Goal: Task Accomplishment & Management: Use online tool/utility

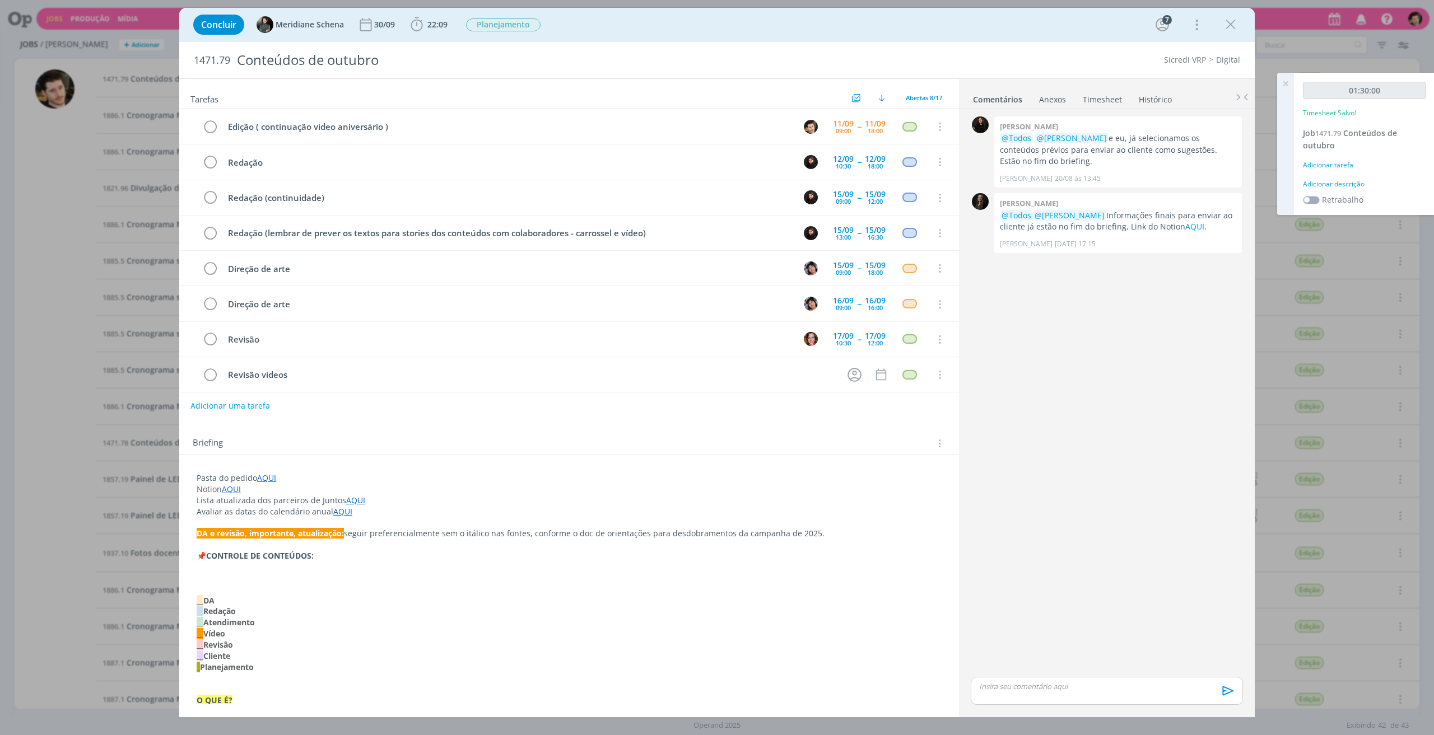
click at [1339, 160] on div "Adicionar tarefa" at bounding box center [1364, 165] width 123 height 10
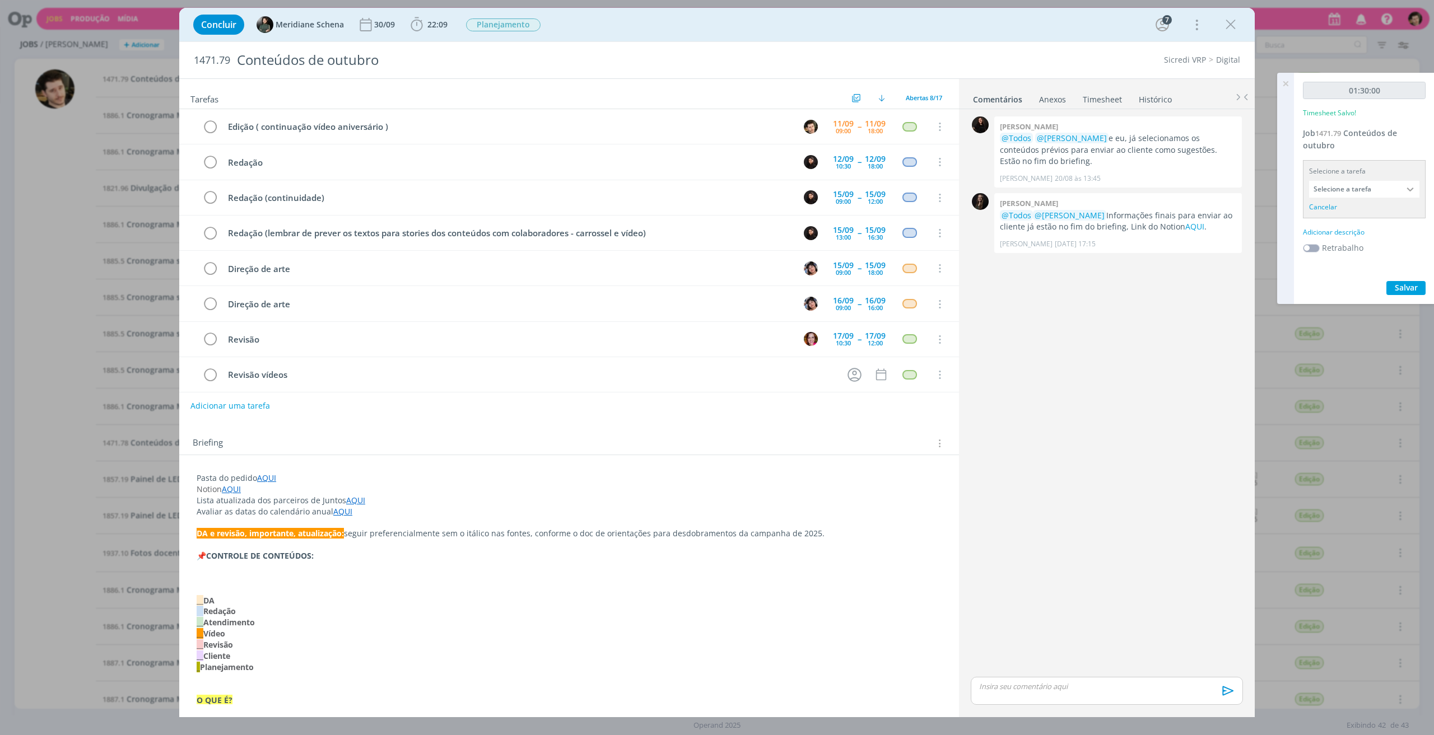
click at [1360, 190] on input "Selecione a tarefa" at bounding box center [1364, 189] width 110 height 17
click at [1373, 190] on input "Selecione a tarefa" at bounding box center [1364, 189] width 110 height 17
click at [1373, 202] on input "text" at bounding box center [1363, 207] width 109 height 16
type input "edição"
click at [1369, 233] on div "Edição ( continuação vídeo aniversário ) - [PERSON_NAME]" at bounding box center [1363, 239] width 109 height 19
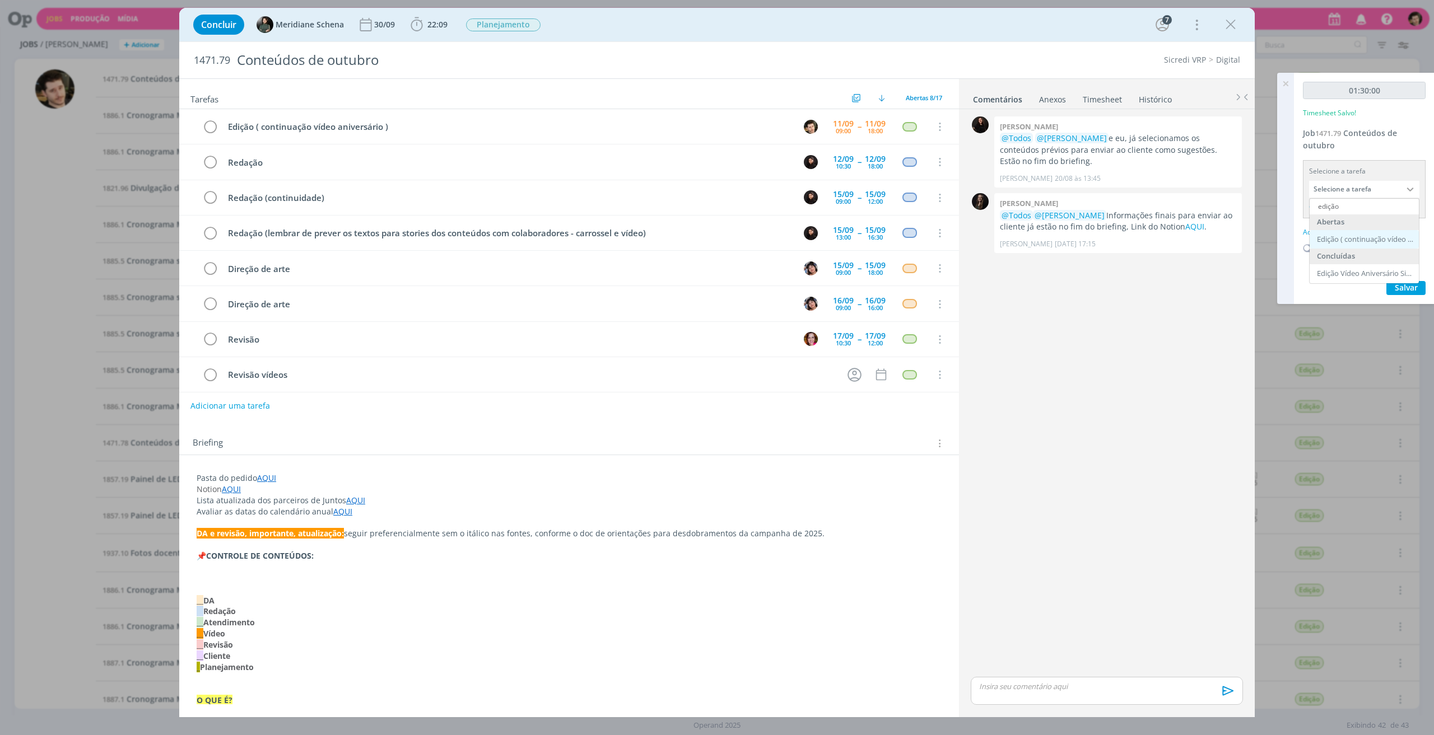
type input "Edição ( continuação vídeo aniversário )"
click at [1345, 215] on div "Adicionar descrição" at bounding box center [1364, 218] width 123 height 10
click at [1360, 233] on textarea at bounding box center [1364, 236] width 117 height 40
type textarea "Edição de Vídeo."
click at [1414, 311] on span "Salvar" at bounding box center [1406, 308] width 23 height 11
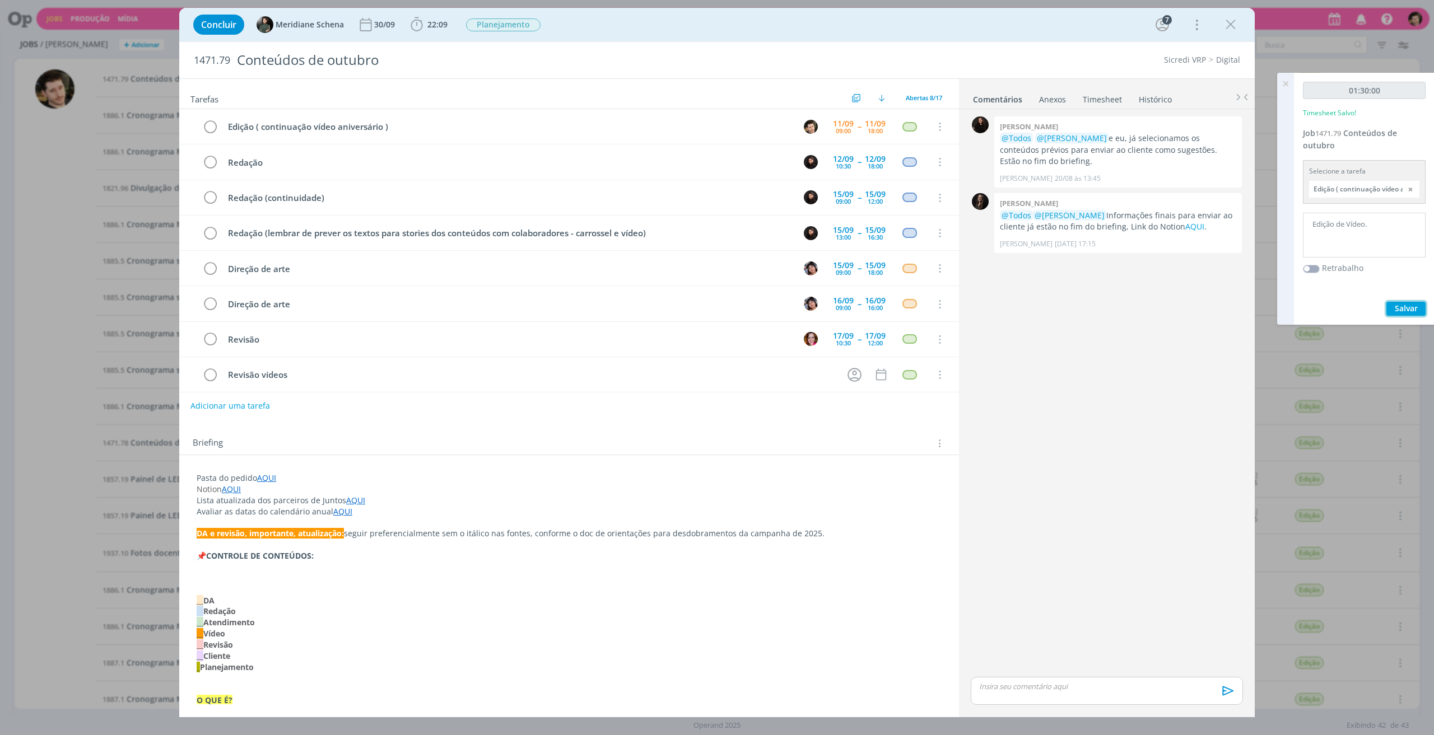
click at [1408, 312] on span "Salvar" at bounding box center [1406, 308] width 23 height 11
click at [1287, 87] on icon at bounding box center [1285, 84] width 20 height 22
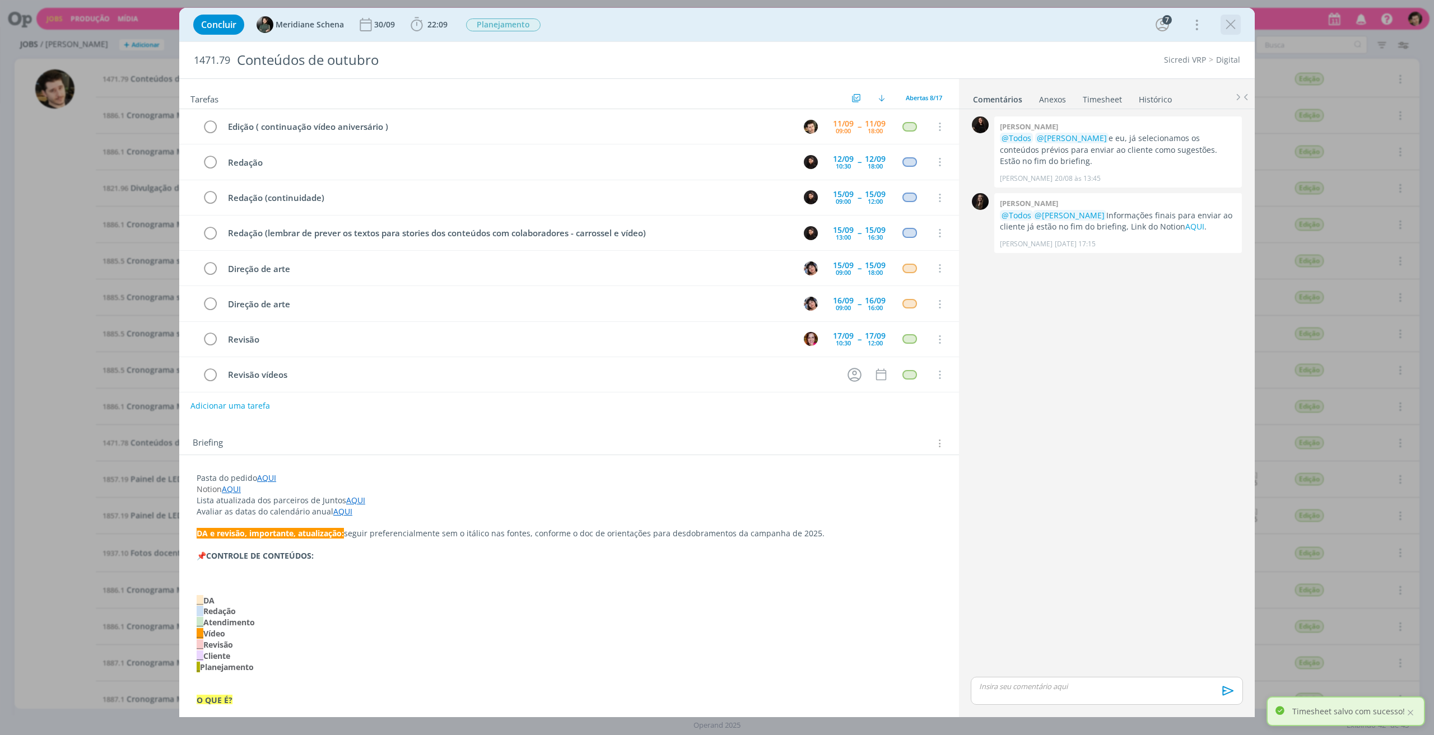
click at [1223, 24] on icon "dialog" at bounding box center [1230, 24] width 17 height 17
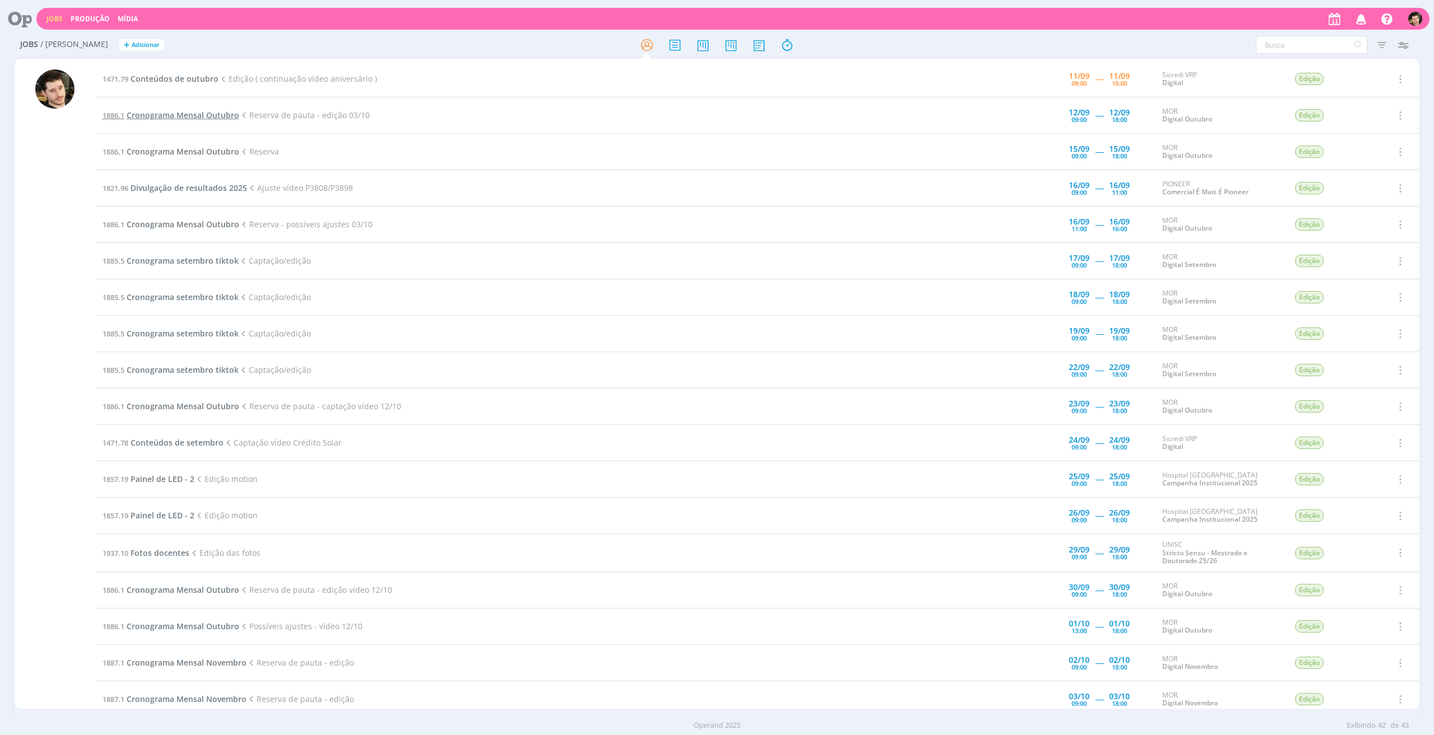
click at [202, 115] on span "Cronograma Mensal Outubro" at bounding box center [183, 115] width 113 height 11
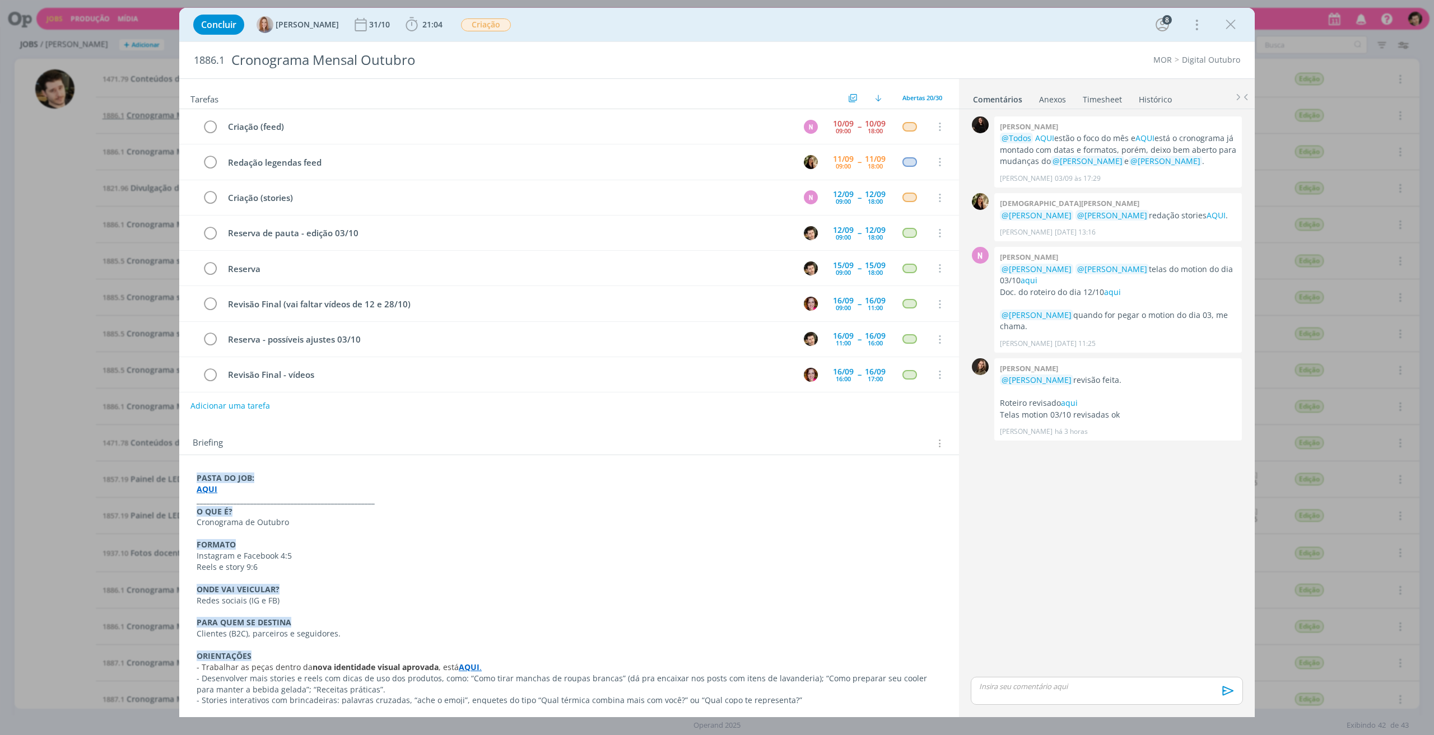
scroll to position [69, 0]
click at [1050, 509] on div "0 [PERSON_NAME] @Todos AQUI estão o foco do mês e AQUI está o cronograma já mon…" at bounding box center [1106, 394] width 281 height 561
click at [414, 23] on icon "dialog" at bounding box center [411, 24] width 17 height 17
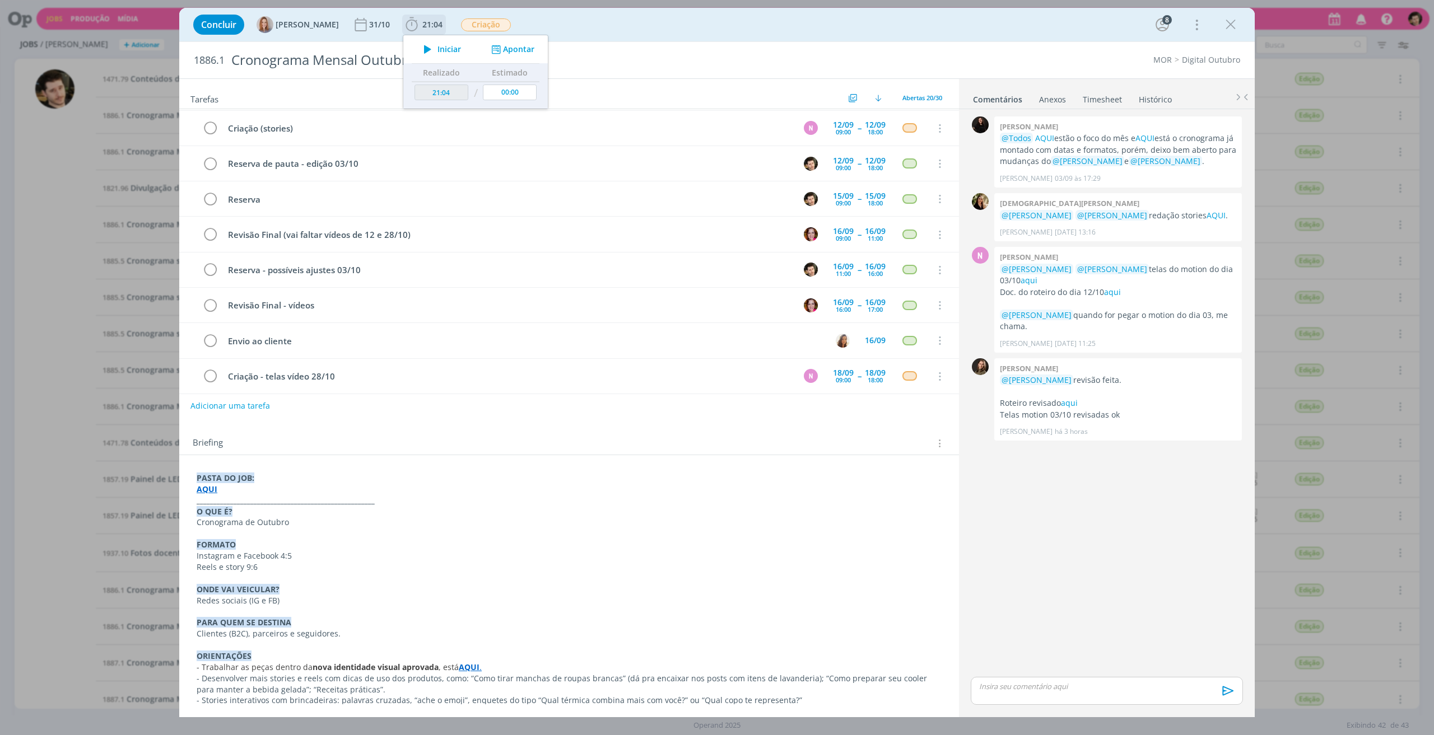
click at [436, 51] on icon "dialog" at bounding box center [428, 49] width 20 height 15
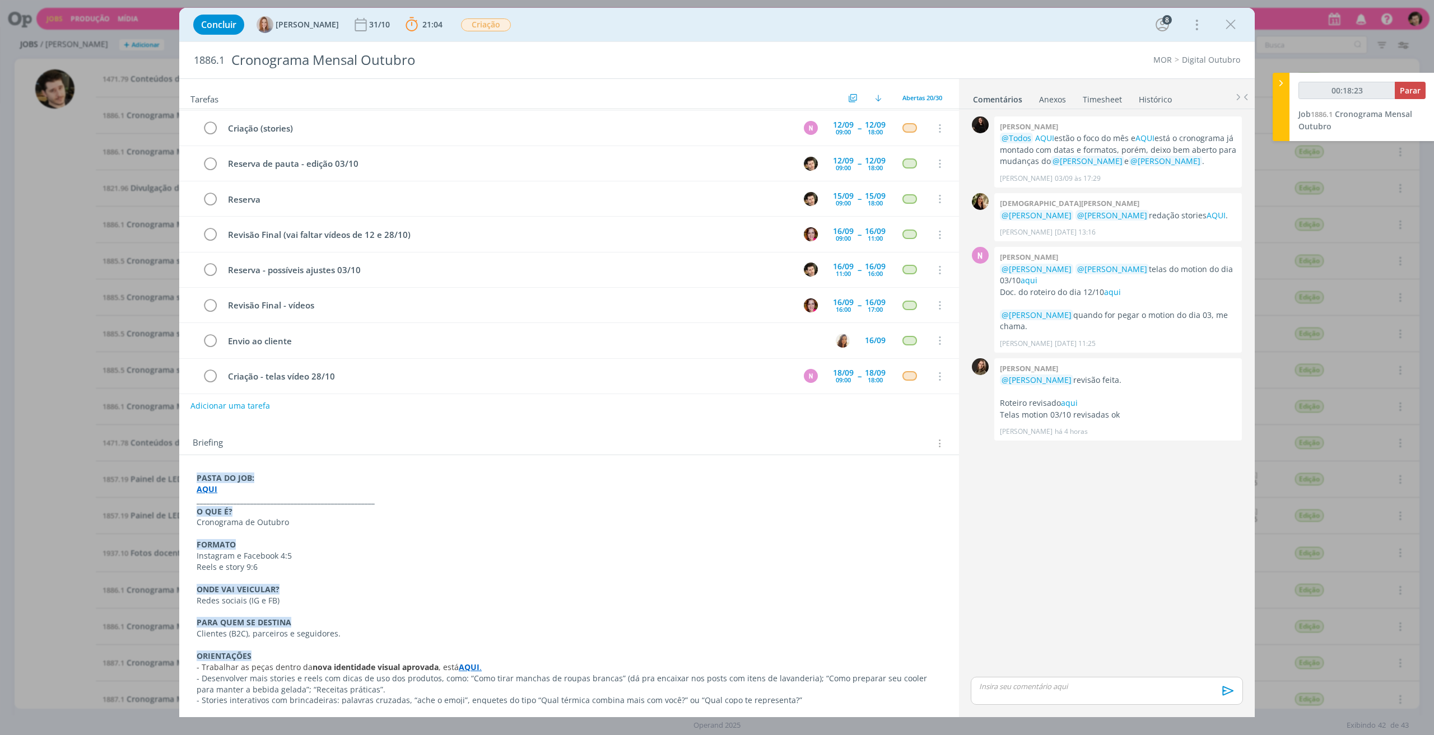
click at [209, 490] on strong "AQUI" at bounding box center [207, 489] width 21 height 11
click at [254, 509] on link "[URL][DOMAIN_NAME]" at bounding box center [269, 510] width 85 height 15
type input "00:19:21"
click at [1413, 86] on span "Parar" at bounding box center [1410, 90] width 21 height 11
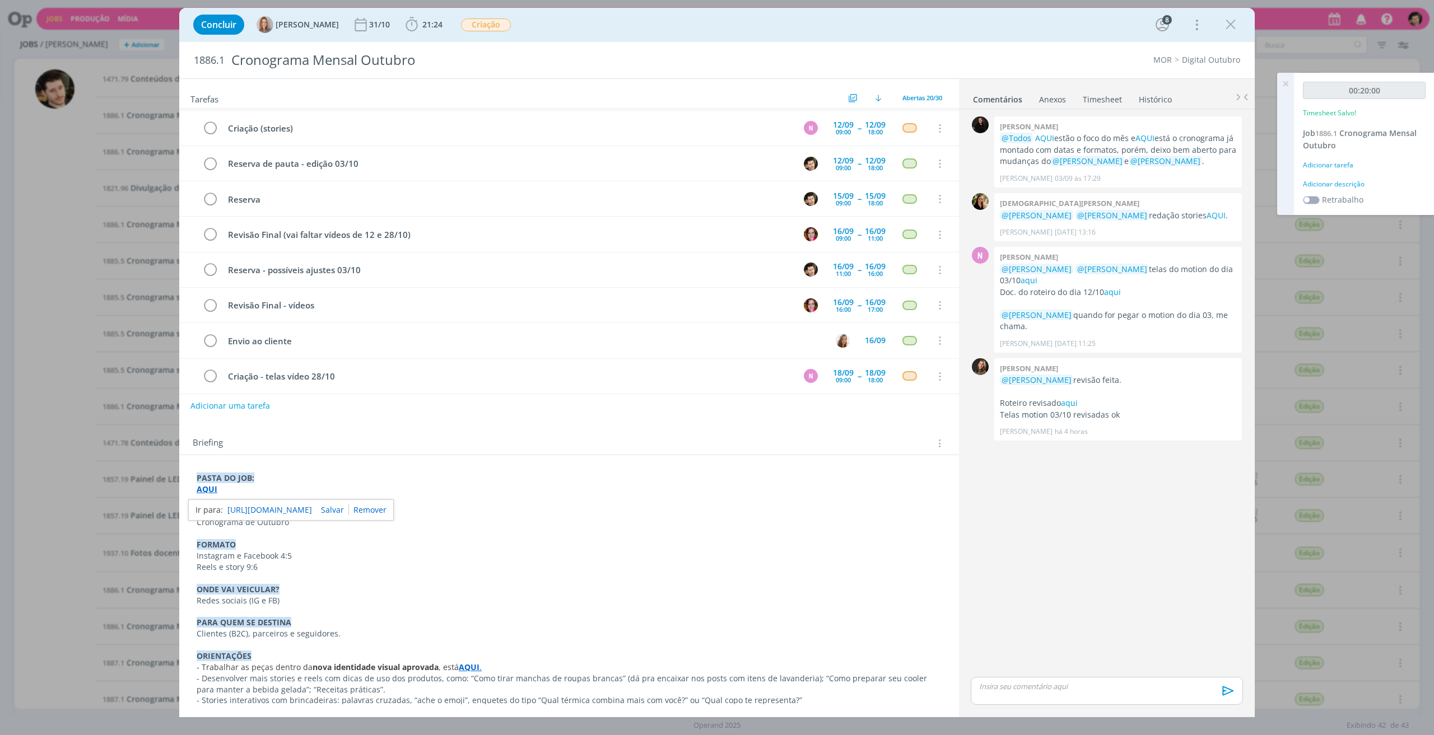
click at [1336, 163] on div "Adicionar tarefa" at bounding box center [1364, 165] width 123 height 10
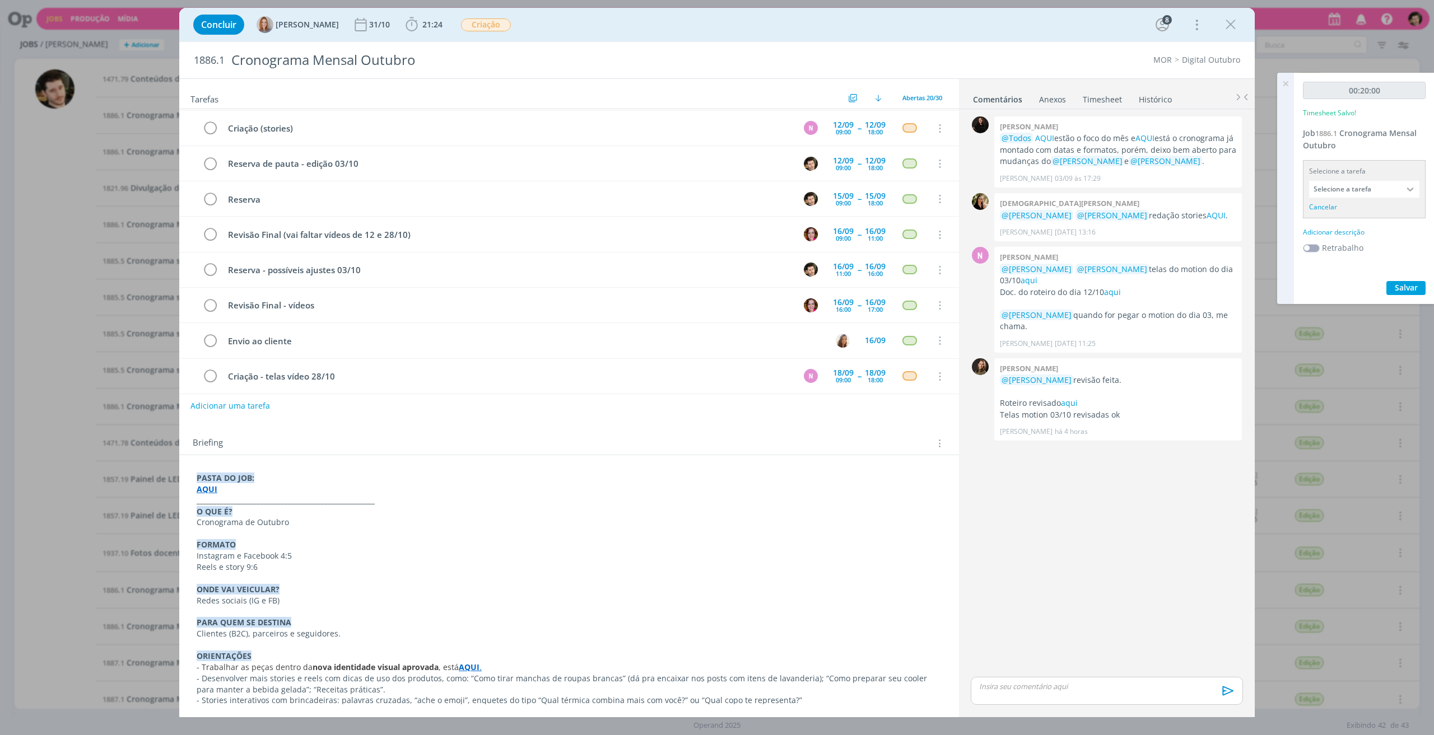
click at [1371, 189] on input "Selecione a tarefa" at bounding box center [1364, 189] width 110 height 17
click at [1381, 150] on div "00:20:00 Timesheet Salvo! Job 1886.1 Cronograma Mensal Outubro Selecione a tare…" at bounding box center [1364, 188] width 141 height 231
click at [1337, 229] on div "Adicionar descrição" at bounding box center [1364, 232] width 123 height 10
click at [1340, 240] on textarea at bounding box center [1364, 250] width 117 height 40
type textarea "Conversa com [PERSON_NAME]."
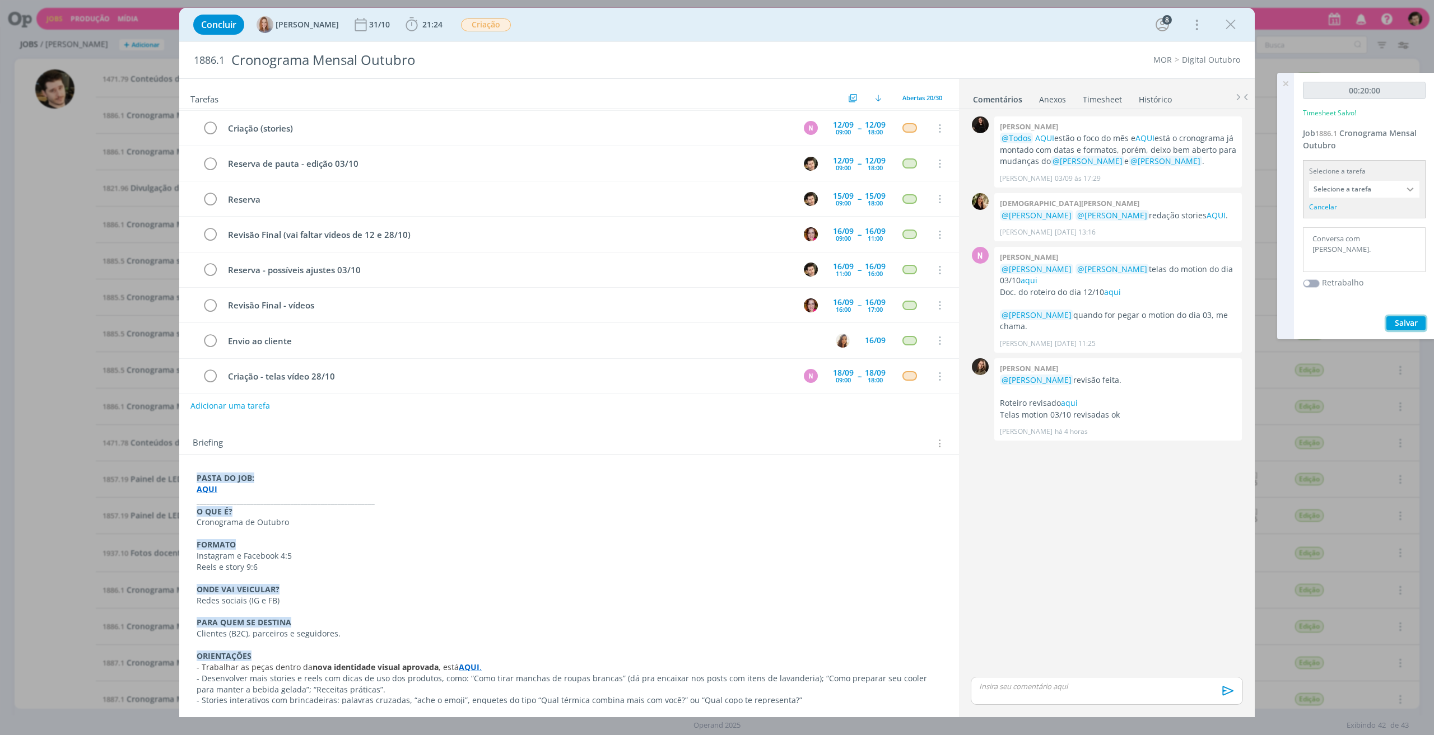
click at [1406, 323] on span "Salvar" at bounding box center [1406, 323] width 23 height 11
click at [1288, 86] on icon at bounding box center [1285, 84] width 20 height 22
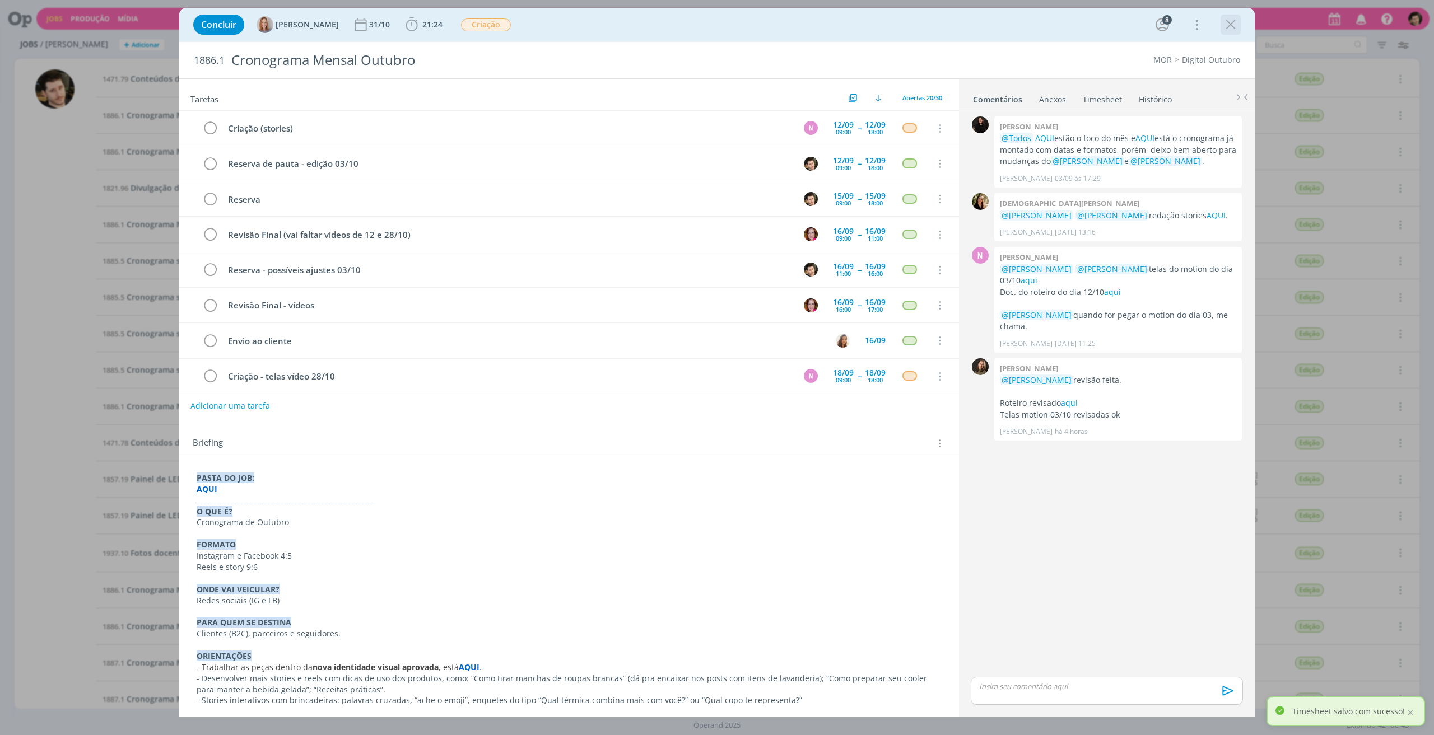
click at [1233, 30] on icon "dialog" at bounding box center [1230, 24] width 17 height 17
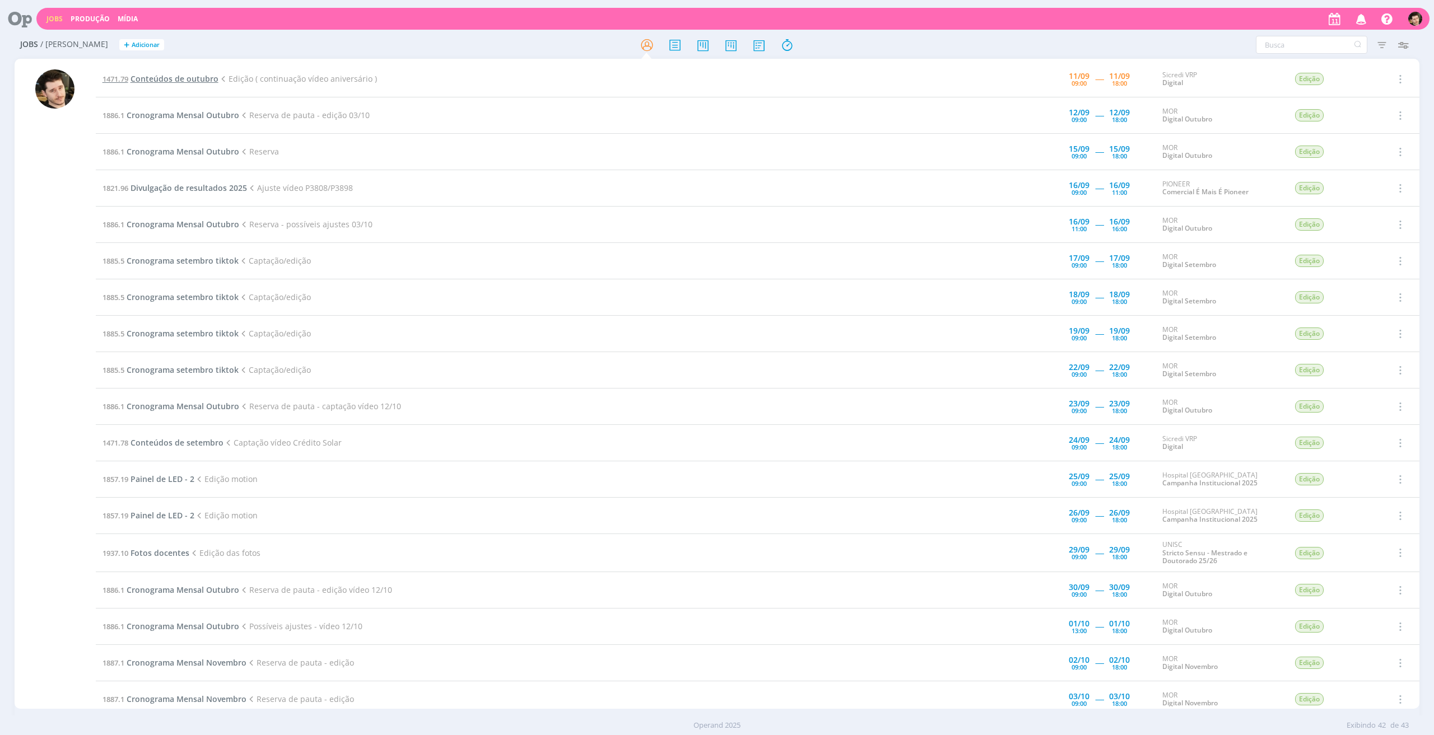
click at [188, 78] on span "Conteúdos de outubro" at bounding box center [174, 78] width 88 height 11
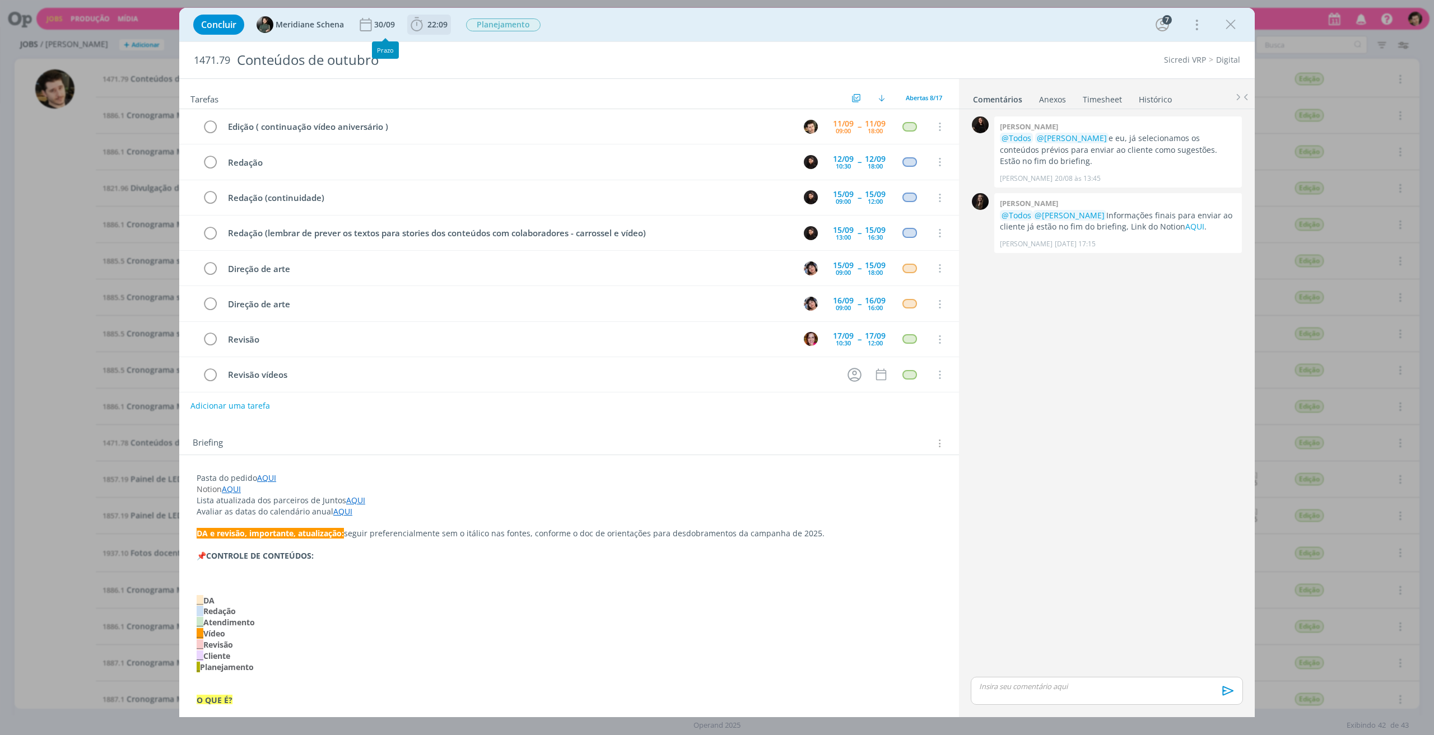
click at [426, 30] on span "22:09" at bounding box center [428, 24] width 41 height 17
click at [448, 46] on span "Iniciar" at bounding box center [454, 49] width 24 height 8
click at [1283, 82] on div "Concluir Meridiane Schena [DATE] 22:09 Iniciar Apontar Data * [DATE] Horas * 00…" at bounding box center [717, 367] width 1434 height 735
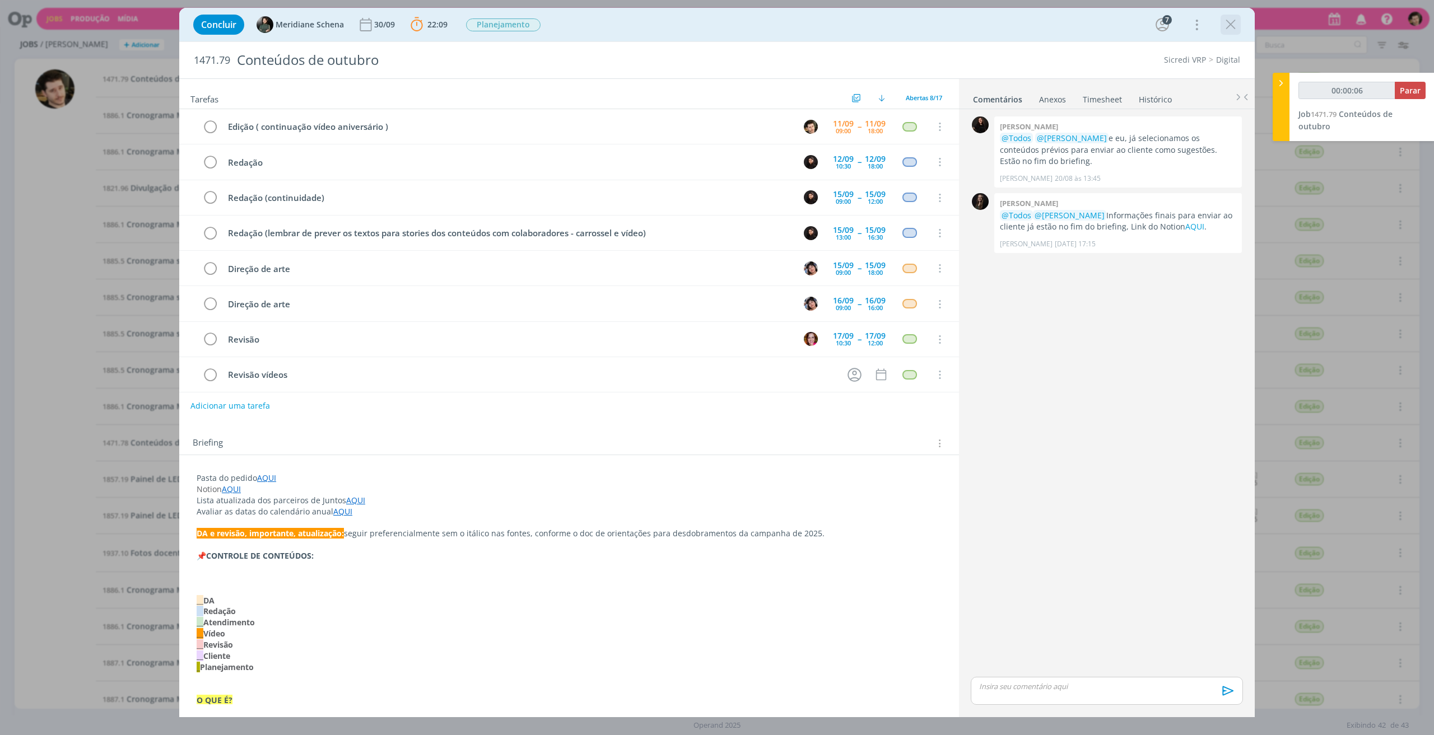
click at [1229, 22] on icon "dialog" at bounding box center [1230, 24] width 17 height 17
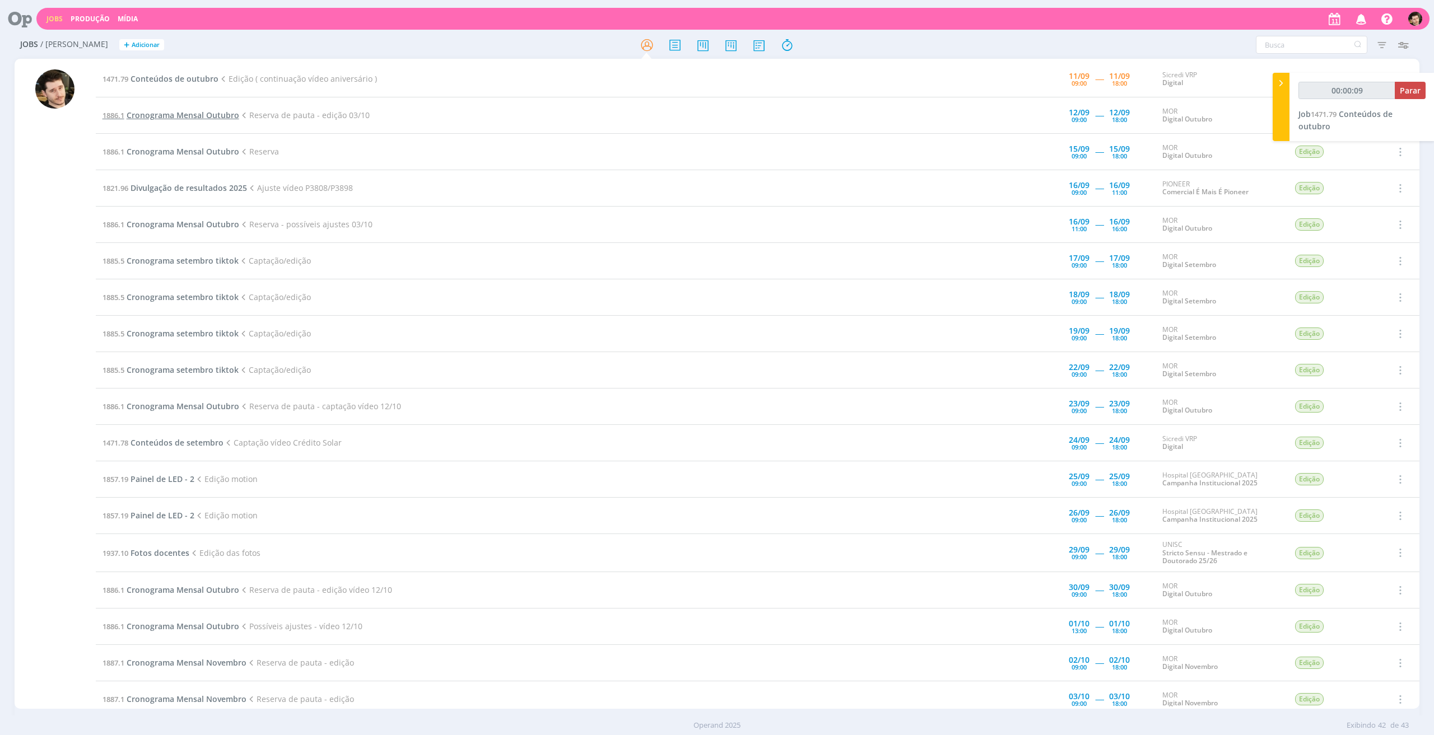
click at [208, 111] on span "Cronograma Mensal Outubro" at bounding box center [183, 115] width 113 height 11
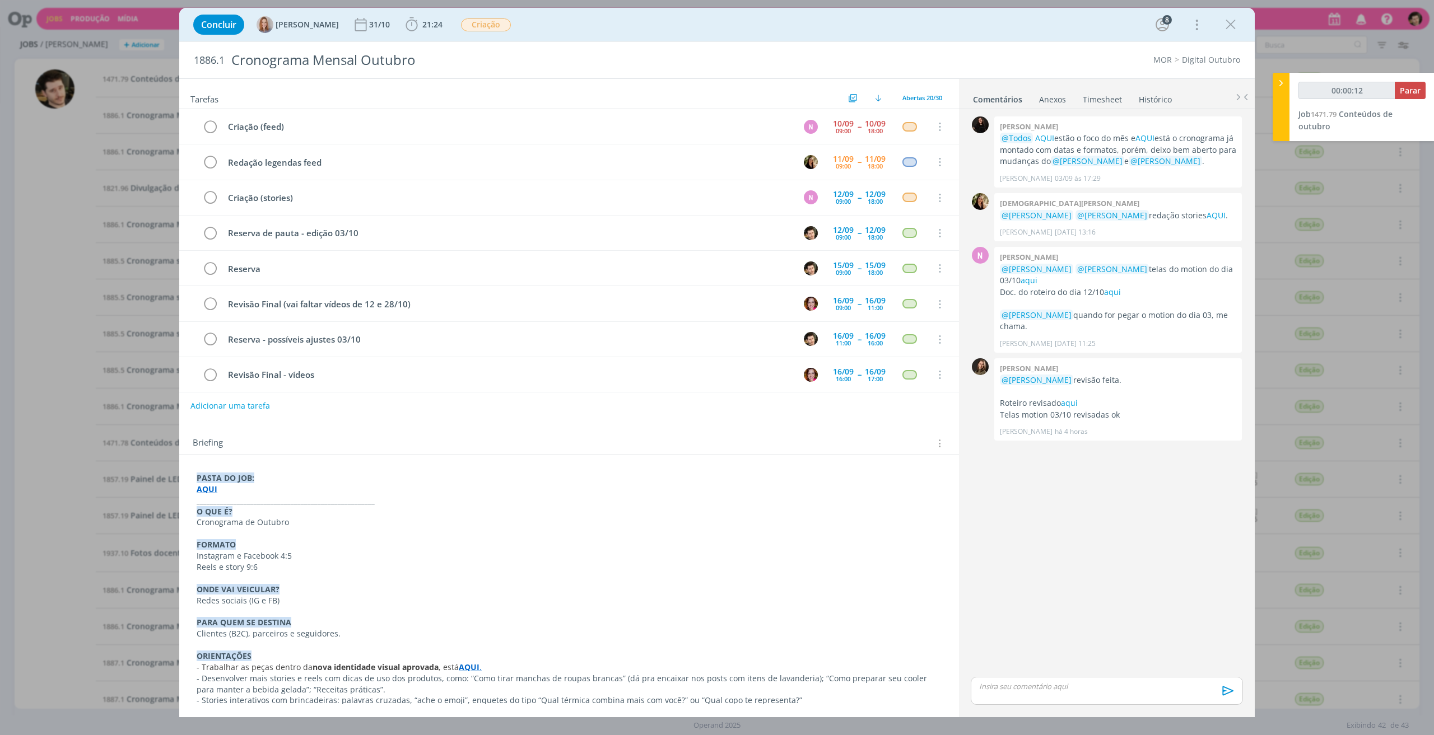
scroll to position [69, 0]
click at [1085, 104] on link "Timesheet" at bounding box center [1102, 97] width 40 height 16
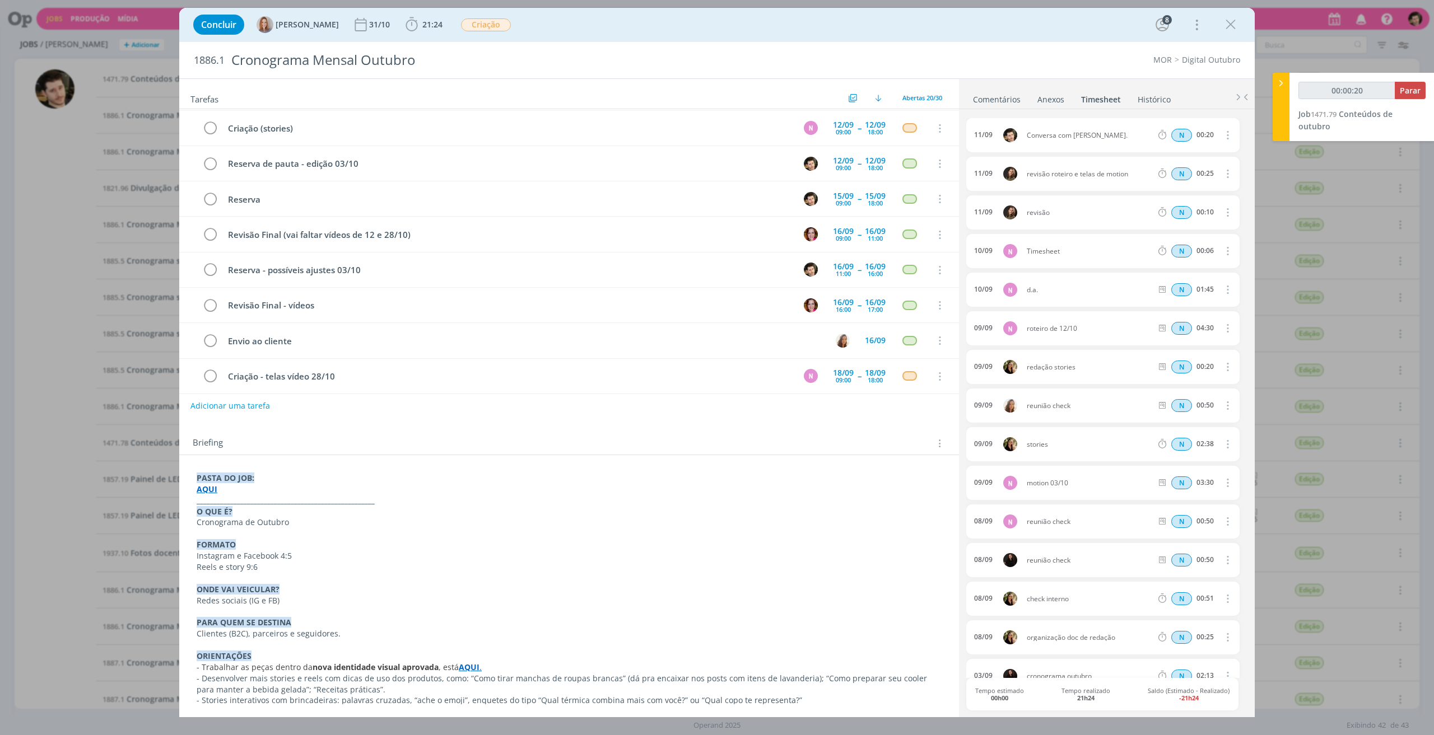
click at [1220, 134] on icon "dialog" at bounding box center [1226, 134] width 12 height 13
click at [1167, 173] on link "Editar" at bounding box center [1194, 173] width 88 height 18
click at [1233, 22] on icon "dialog" at bounding box center [1230, 24] width 17 height 17
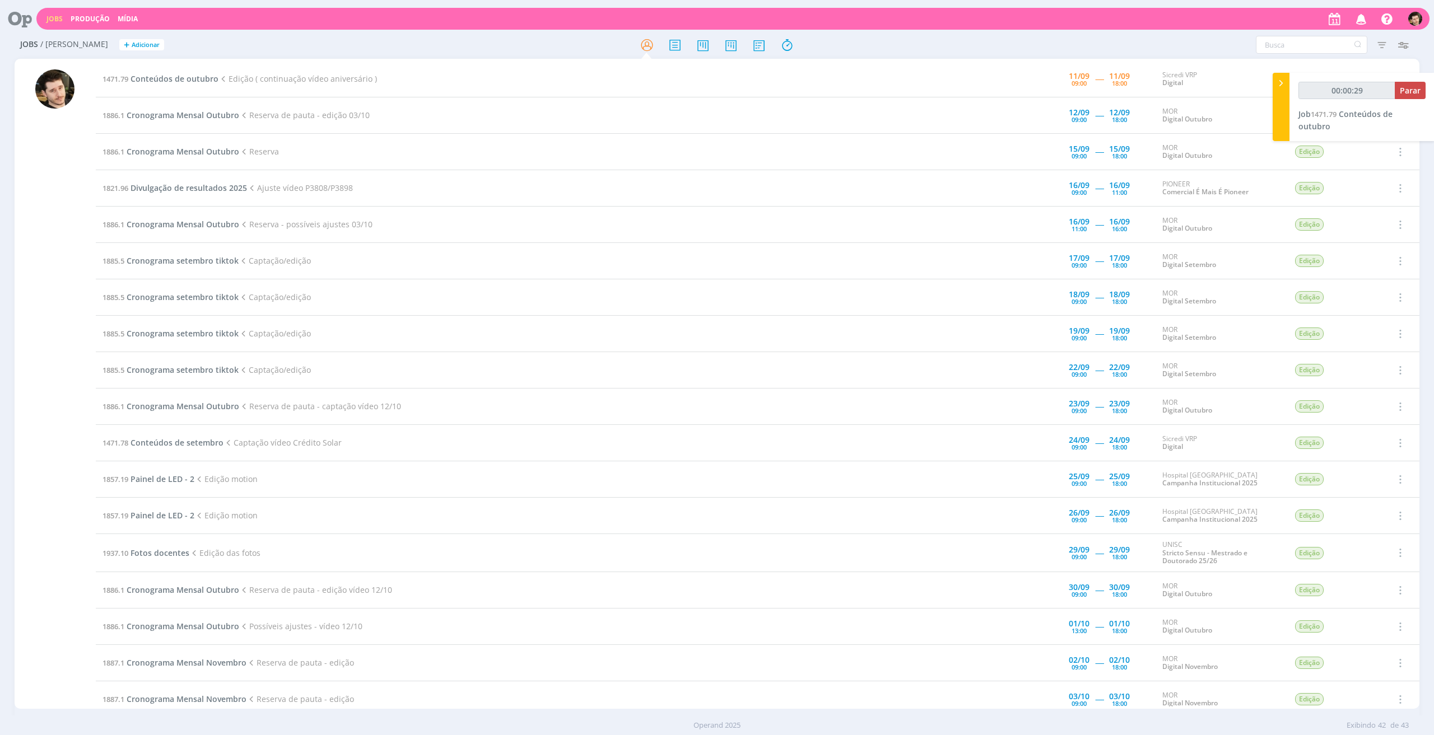
click at [1319, 119] on div "00:00:29 Parar Job 1471.79 Conteúdos de outubro" at bounding box center [1361, 107] width 145 height 68
click at [1323, 110] on span "1471.79" at bounding box center [1324, 114] width 26 height 10
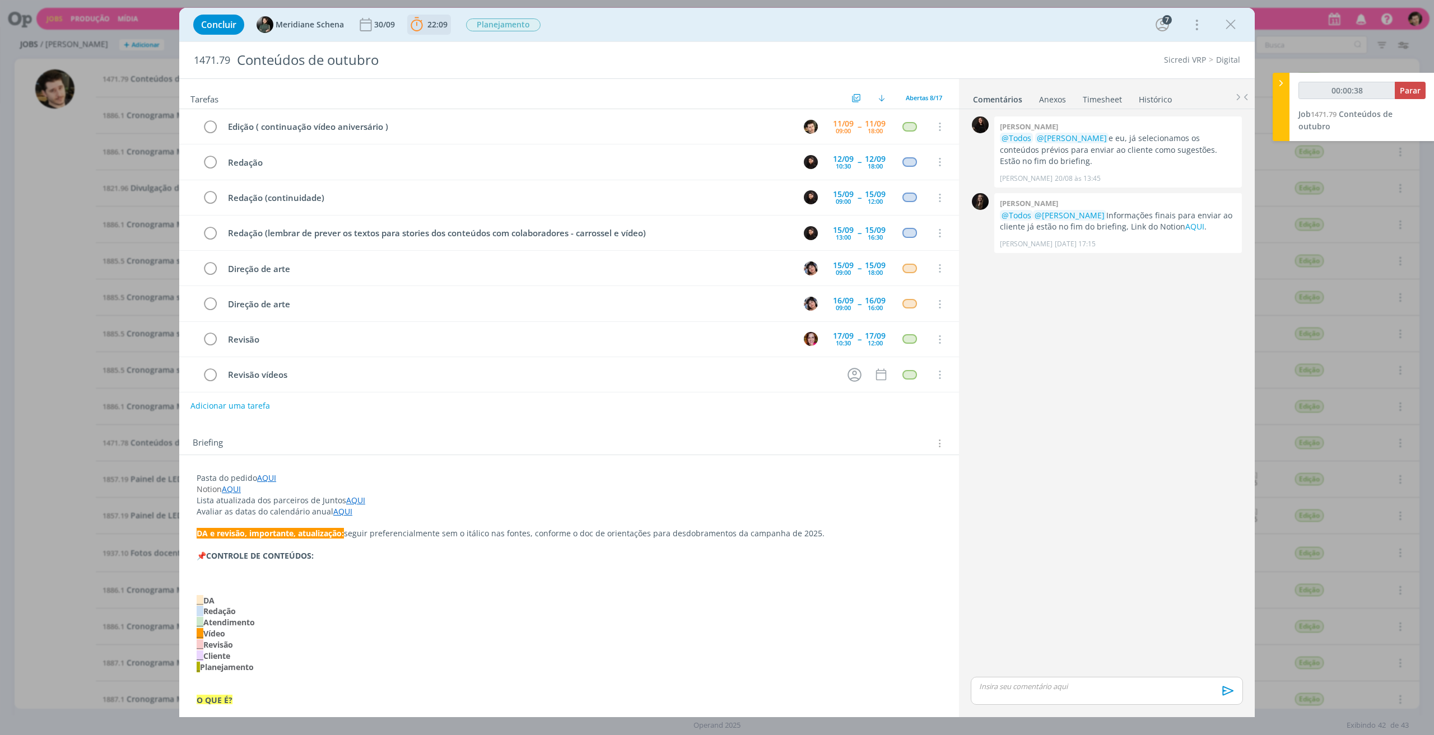
click at [430, 27] on span "22:09" at bounding box center [437, 24] width 20 height 11
click at [515, 50] on button "Apontar" at bounding box center [516, 50] width 46 height 12
type input "00:00:58"
type input "00:30"
type input "00:01:00"
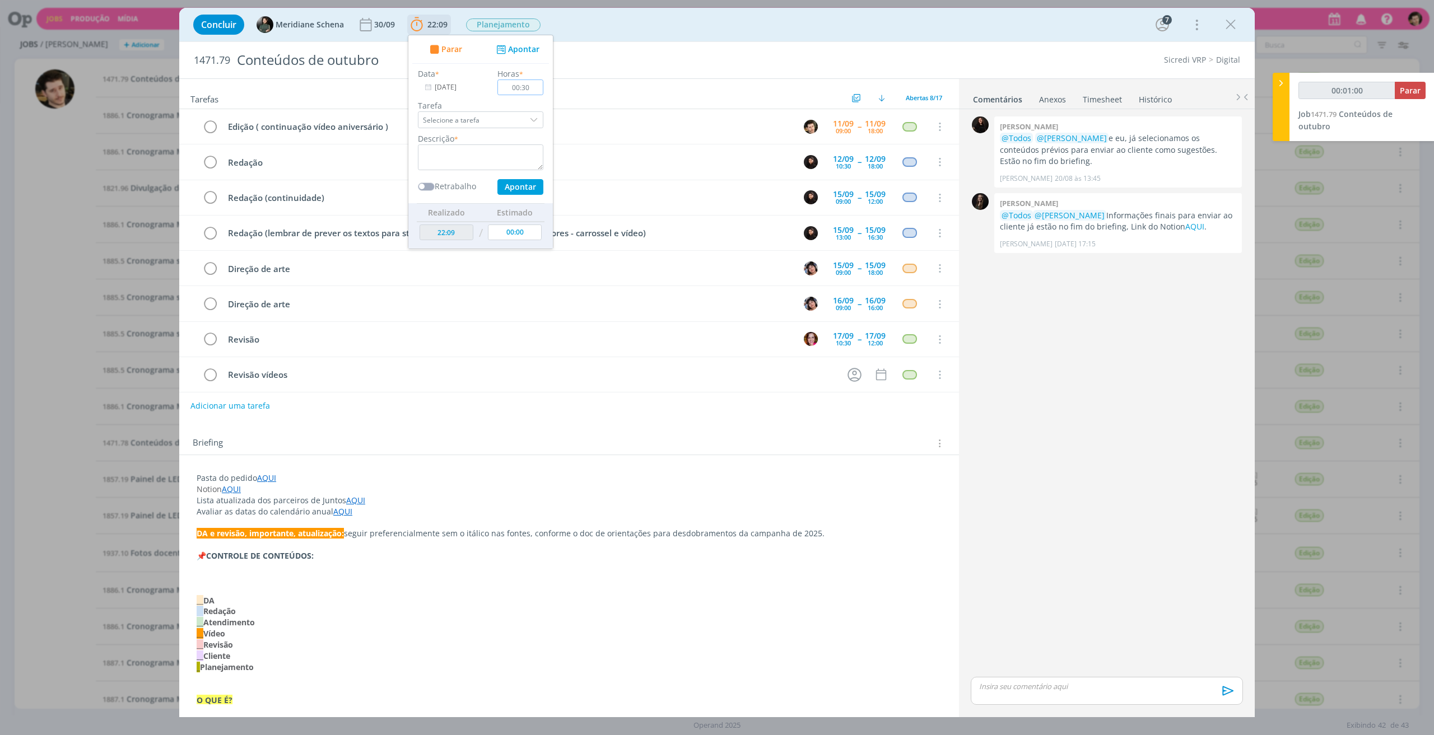
type input "00:30"
click at [526, 124] on div "dialog" at bounding box center [534, 119] width 17 height 17
click at [452, 118] on input "Selecione a tarefa" at bounding box center [480, 119] width 125 height 17
click at [456, 142] on input "dialog" at bounding box center [480, 137] width 125 height 16
type input "00:01:07"
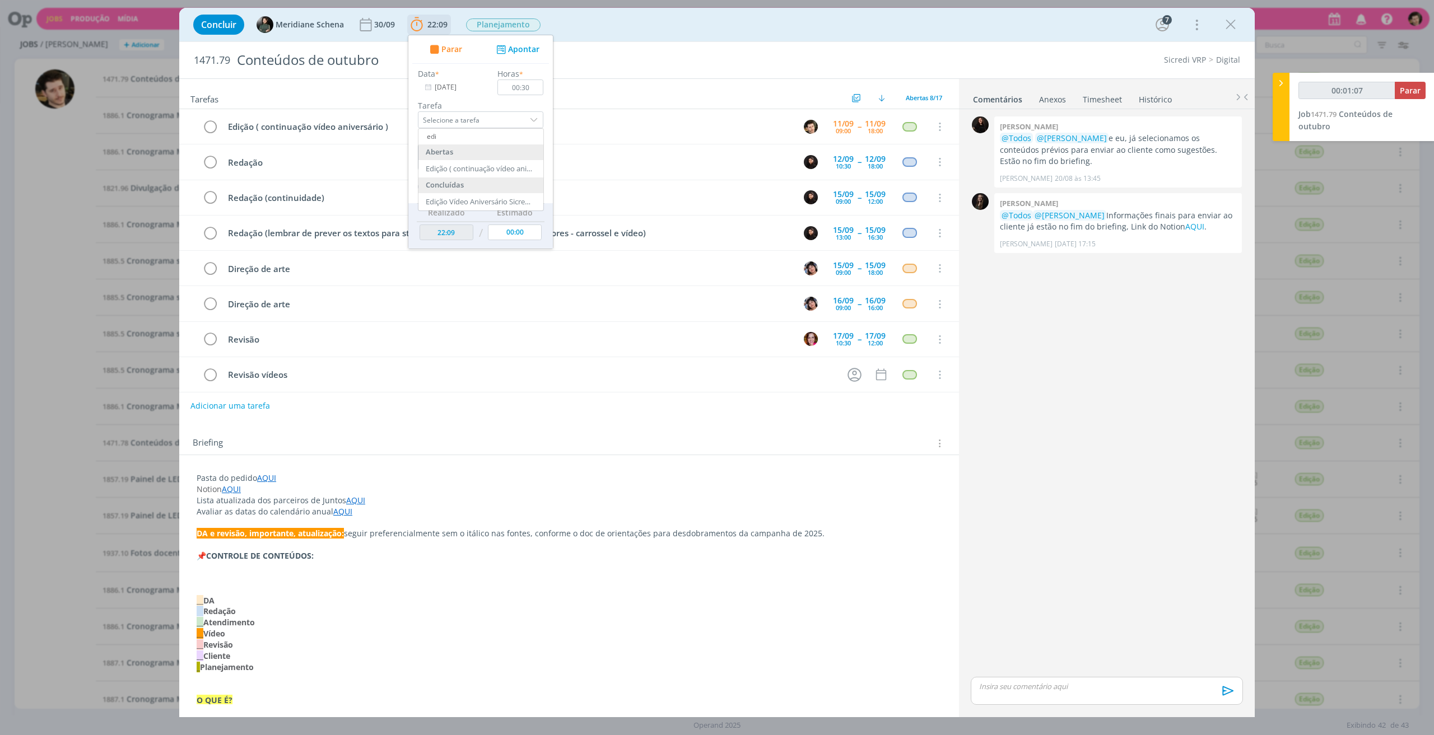
type input "ediç"
type input "00:01:08"
type input "edição"
type input "00:01:14"
click at [463, 169] on div "Edição ( continuação vídeo aniversário ) - [PERSON_NAME]" at bounding box center [479, 169] width 106 height 9
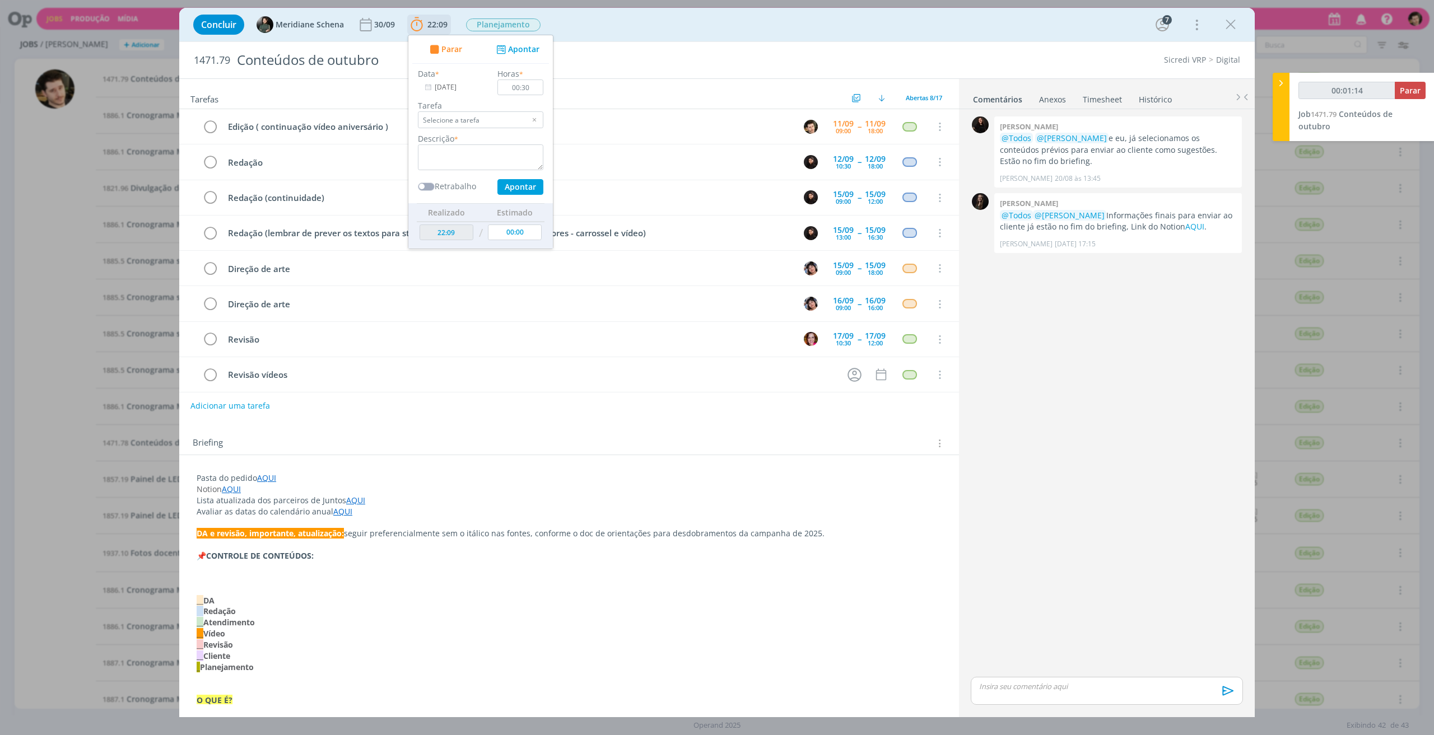
type input "Edição ( continuação vídeo aniversário )"
click at [465, 157] on textarea "dialog" at bounding box center [480, 158] width 125 height 26
type input "00:01:18"
type textarea "Dow"
type input "00:01:19"
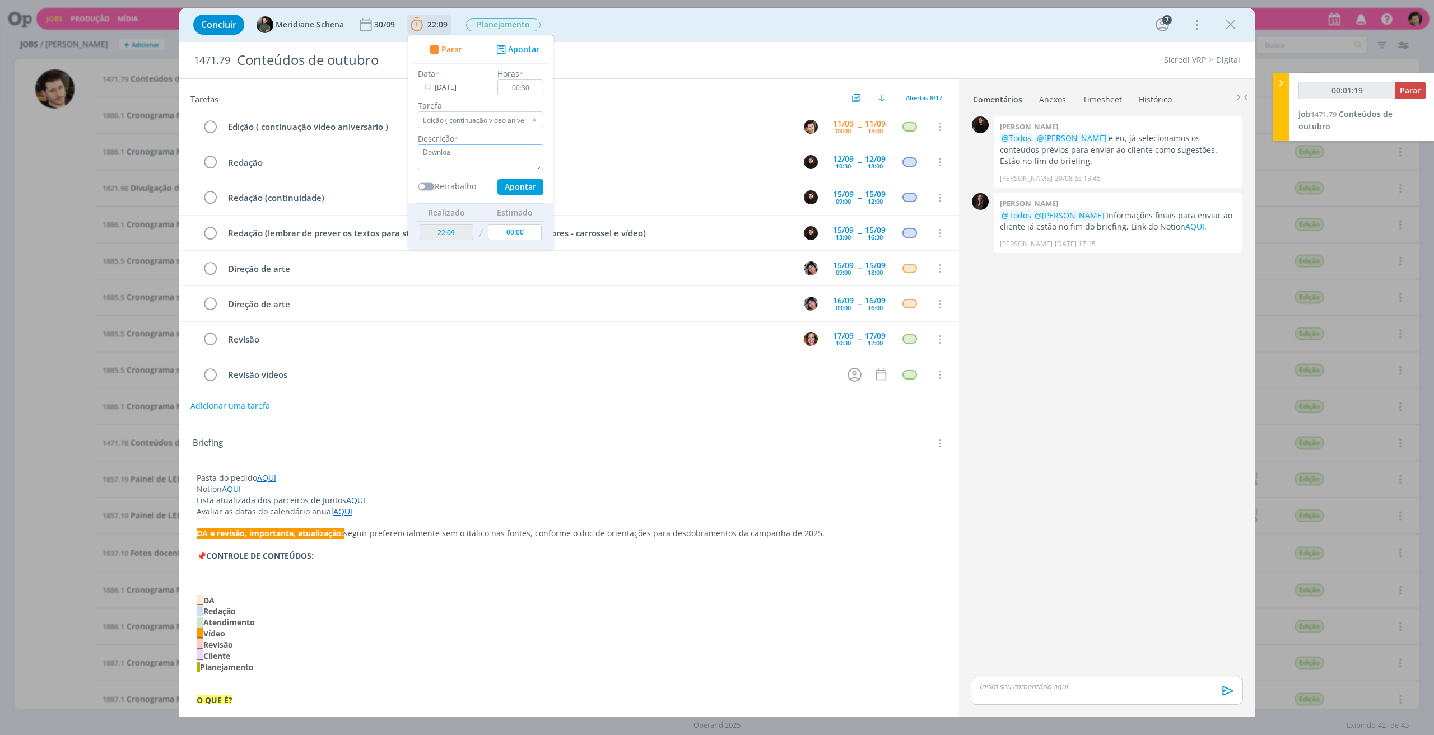
type textarea "Download"
type input "00:01:20"
type textarea "Download de Ar"
type input "00:01:21"
type textarea "Download de Arquivos."
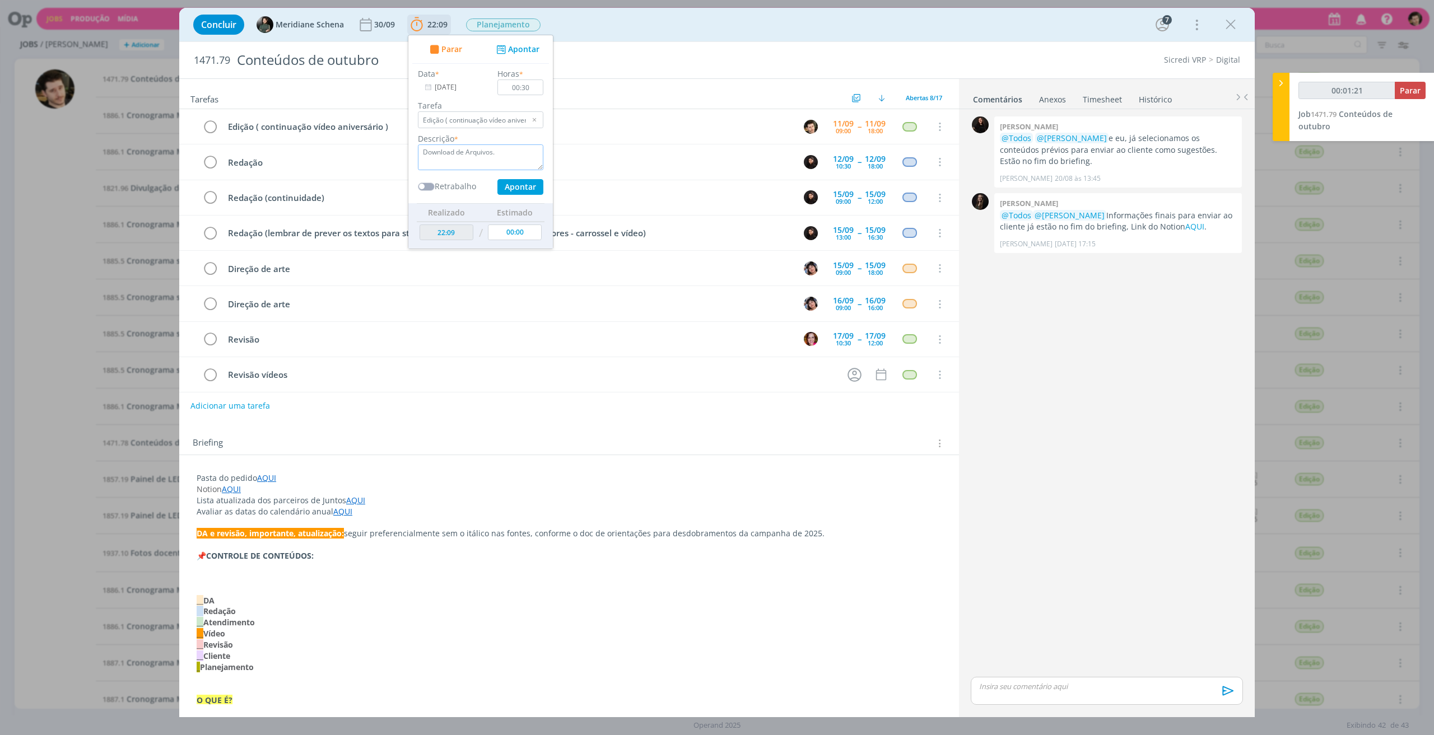
type input "00:01:22"
type textarea "Download de Arquivos."
click at [519, 193] on button "Apontar" at bounding box center [520, 187] width 46 height 16
type input "00:01:23"
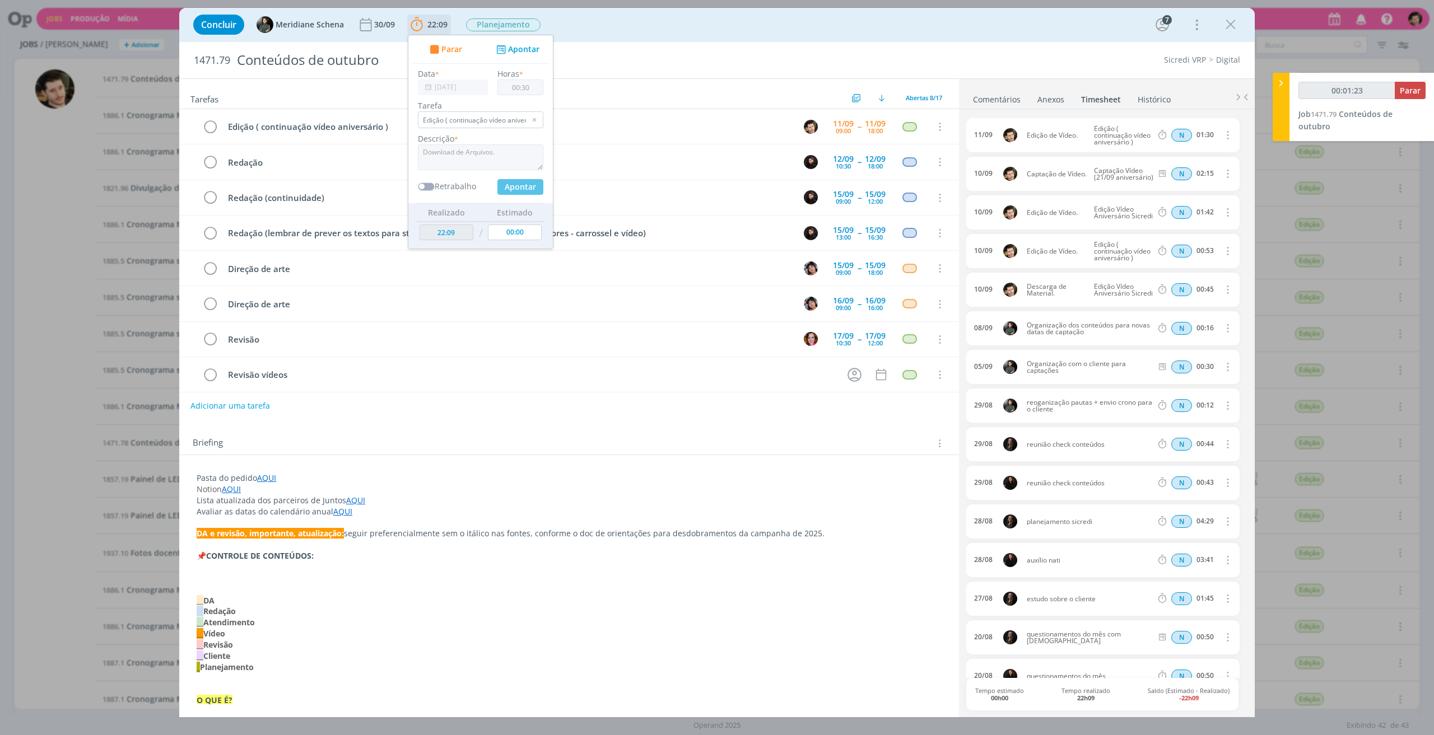
type input "22:39"
type input "00:00"
click at [999, 102] on link "Comentários" at bounding box center [996, 97] width 49 height 16
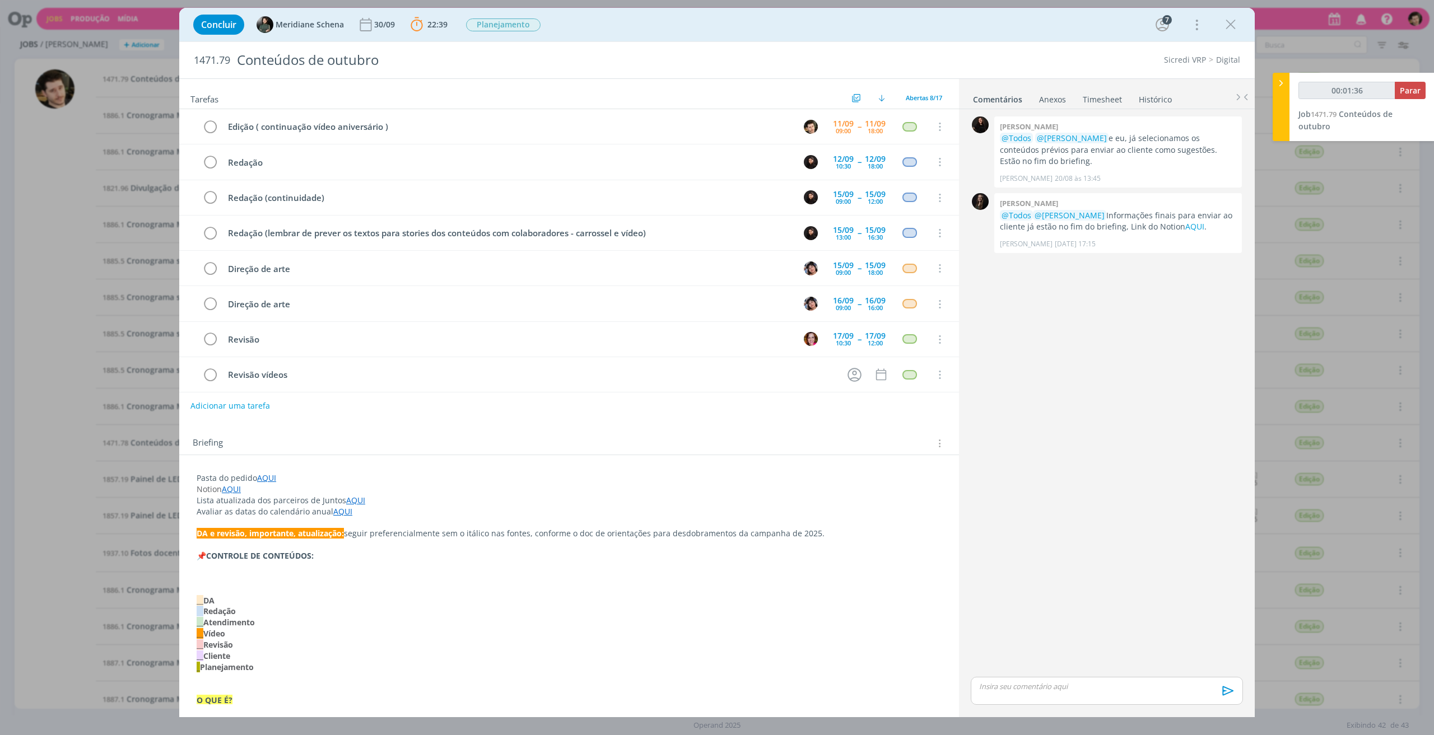
click at [1311, 106] on div "00:01:36 Parar" at bounding box center [1361, 95] width 127 height 26
click at [1312, 116] on span "1471.79" at bounding box center [1324, 114] width 26 height 10
click at [1320, 116] on span "1471.79" at bounding box center [1324, 114] width 26 height 10
type input "00:31:23"
